Goal: Obtain resource: Download file/media

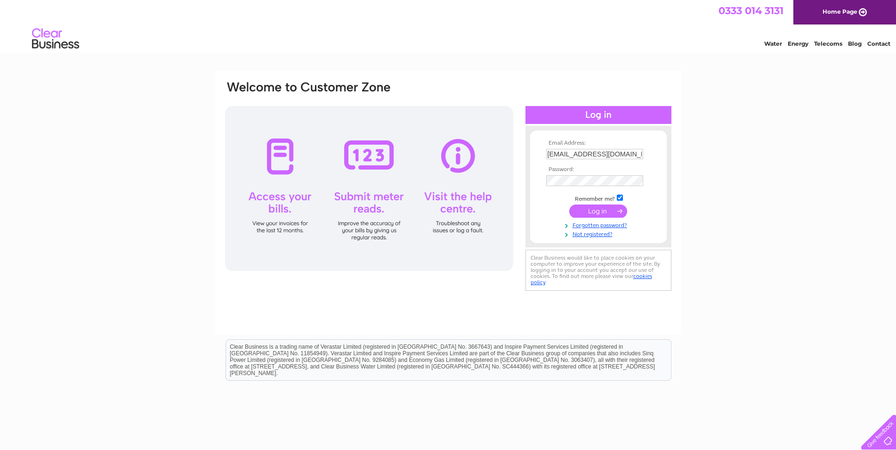
click at [592, 211] on input "submit" at bounding box center [598, 210] width 58 height 13
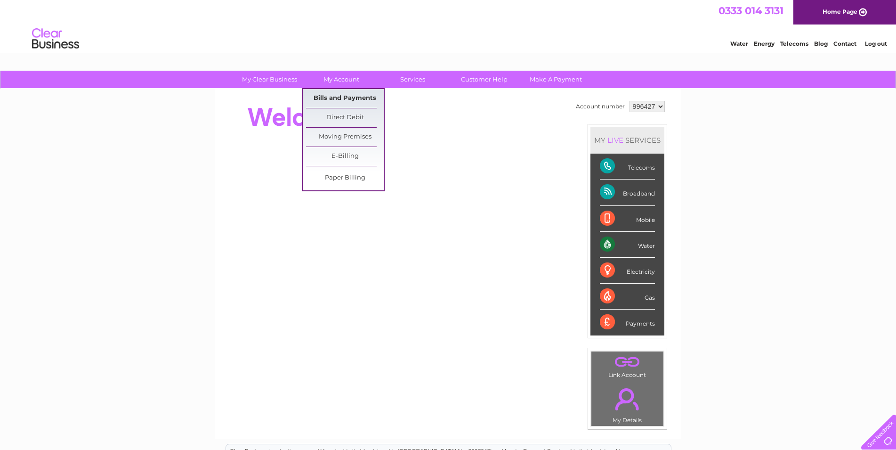
click at [339, 94] on link "Bills and Payments" at bounding box center [345, 98] width 78 height 19
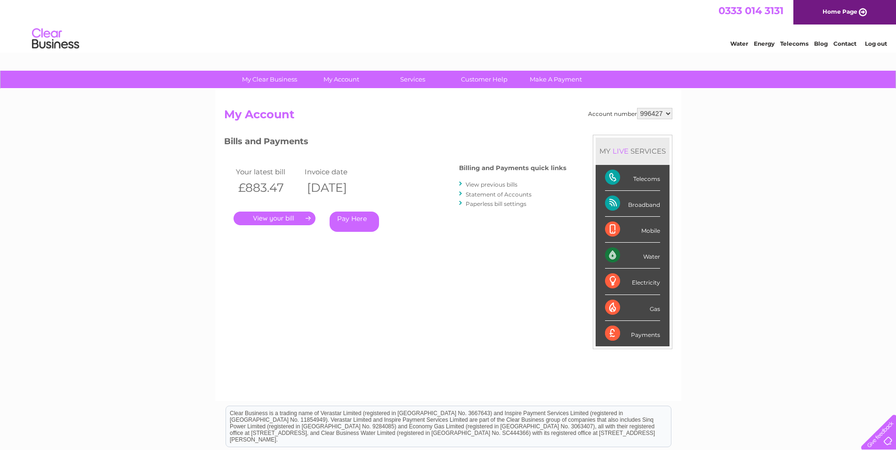
click at [477, 185] on link "View previous bills" at bounding box center [492, 184] width 52 height 7
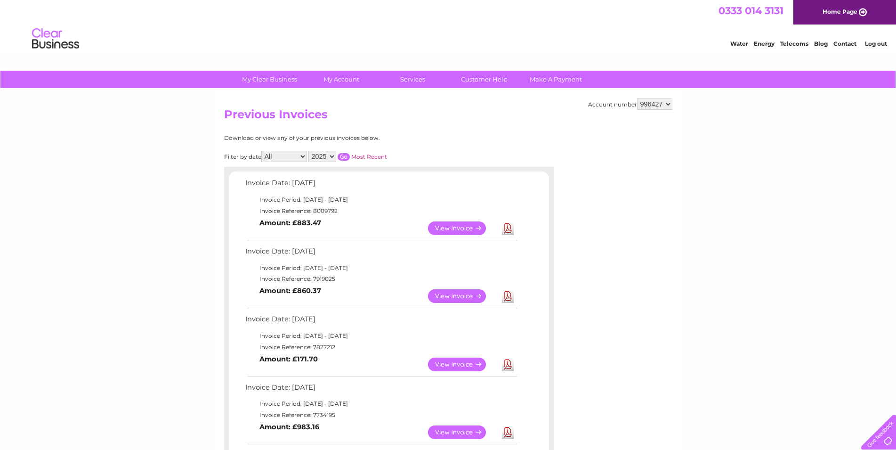
click at [448, 291] on link "View" at bounding box center [462, 296] width 69 height 14
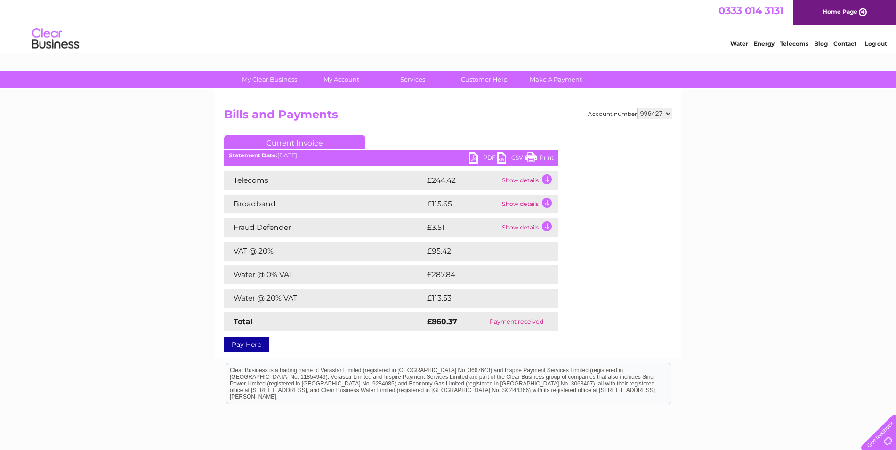
click at [481, 157] on link "PDF" at bounding box center [483, 159] width 28 height 14
